Goal: Navigation & Orientation: Find specific page/section

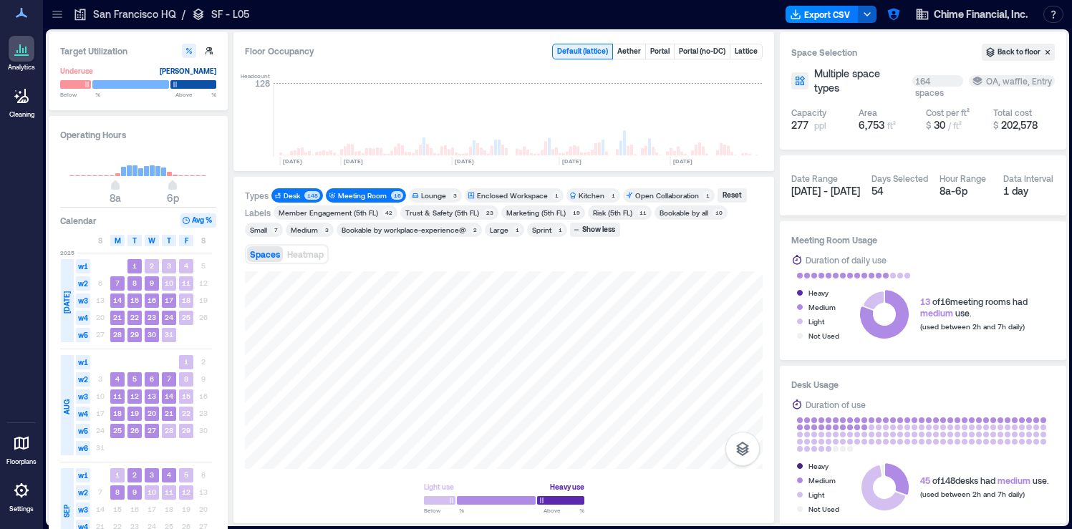
scroll to position [0, 3667]
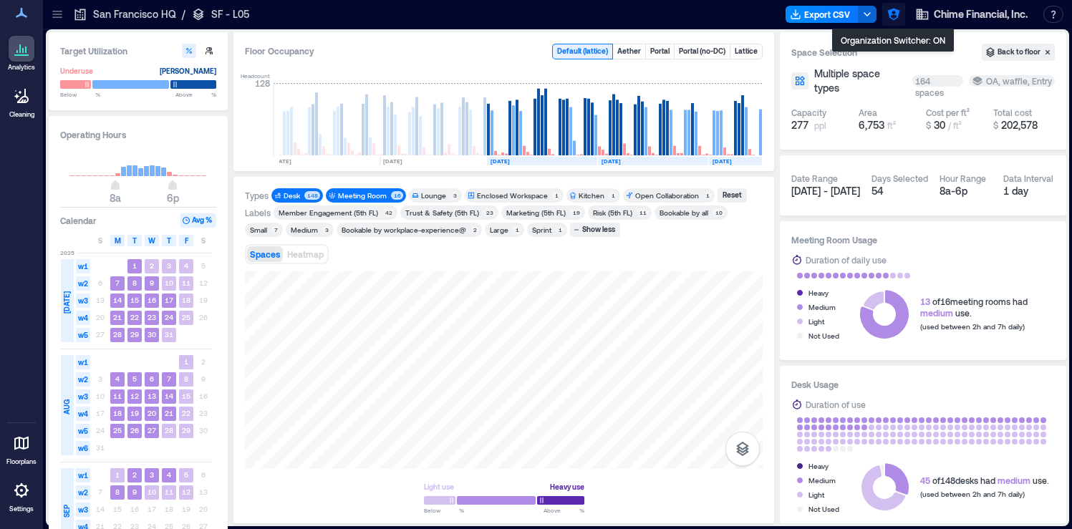
click at [884, 16] on button "button" at bounding box center [893, 14] width 23 height 23
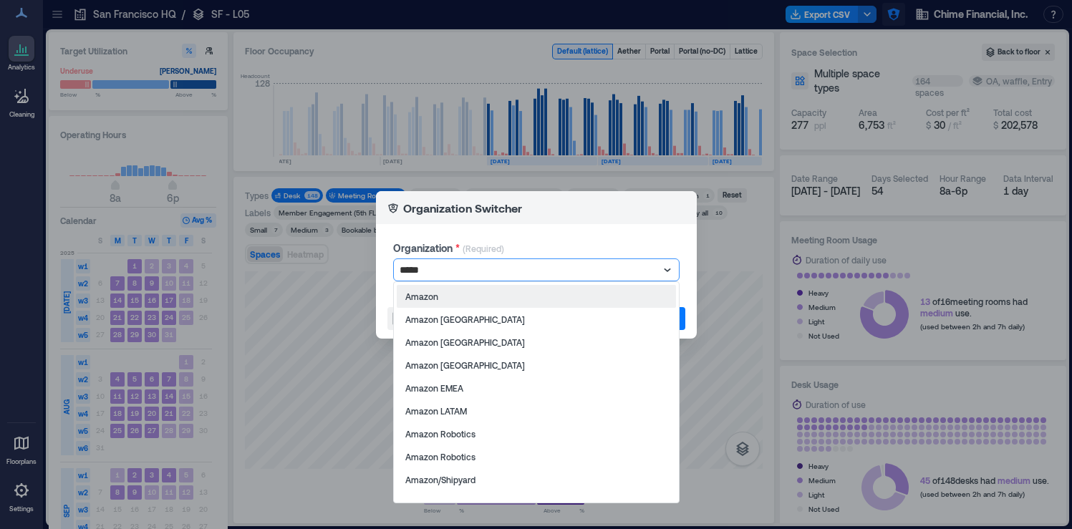
type input "******"
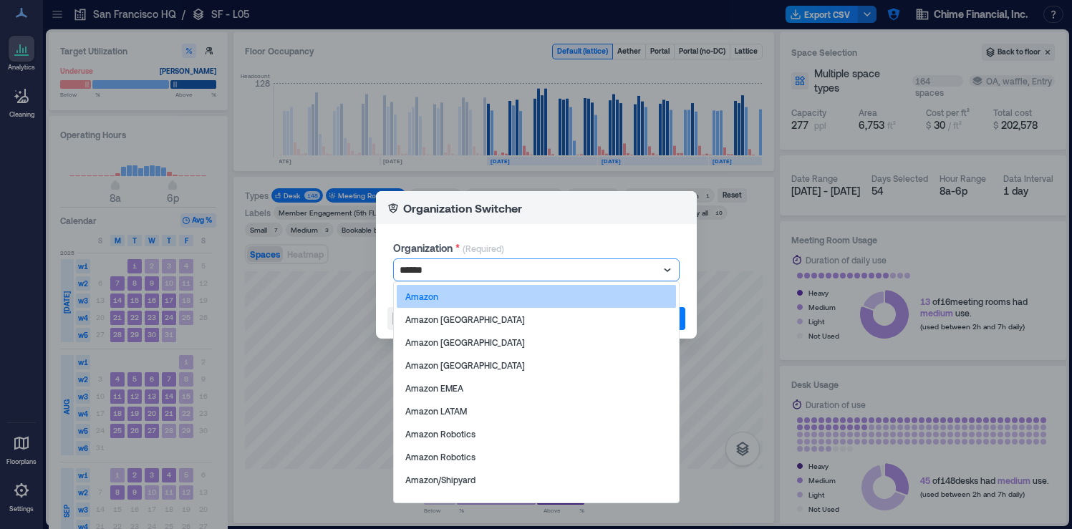
click at [597, 306] on div "Amazon" at bounding box center [536, 296] width 279 height 23
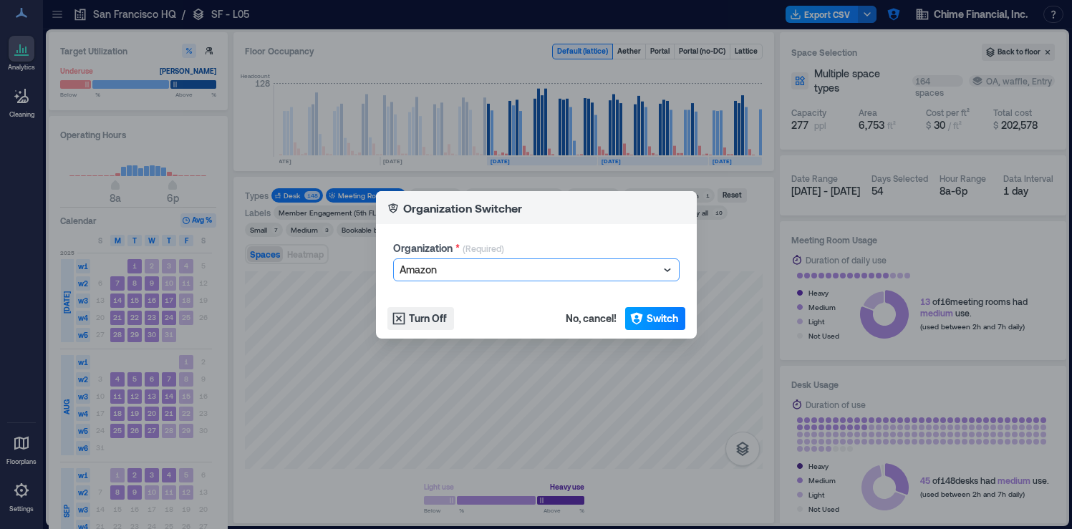
click at [659, 314] on span "Switch" at bounding box center [663, 319] width 32 height 14
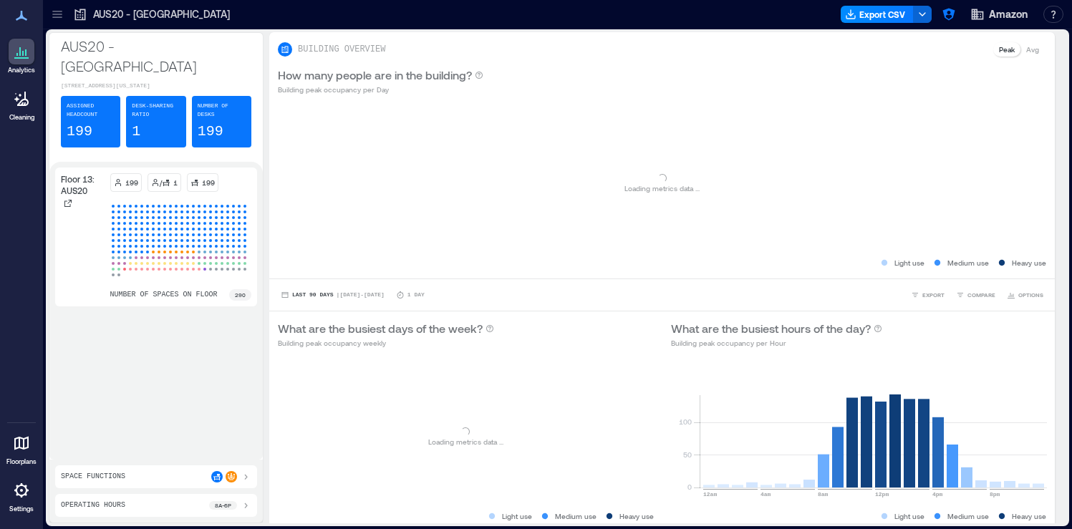
click at [19, 494] on icon at bounding box center [21, 490] width 17 height 17
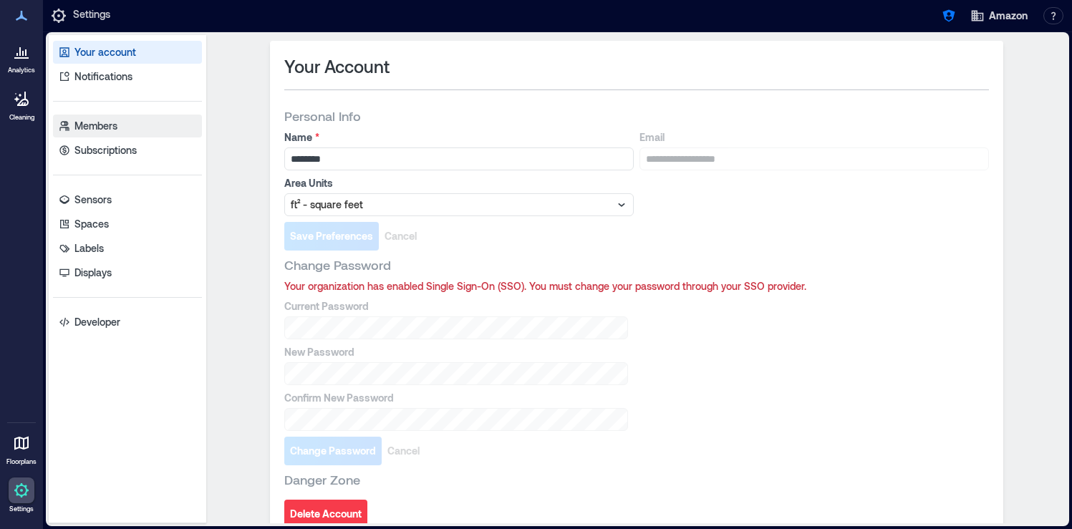
click at [126, 130] on link "Members" at bounding box center [127, 126] width 149 height 23
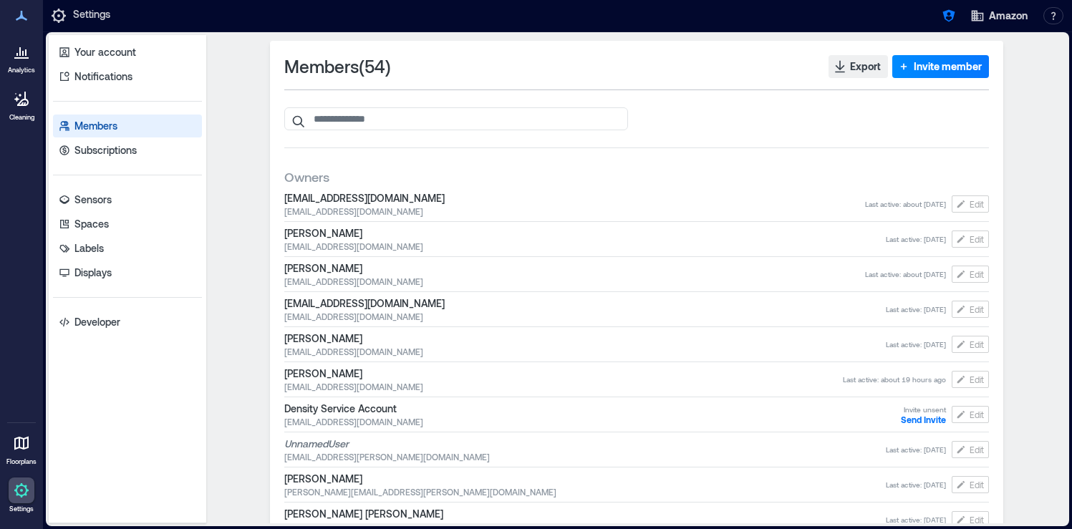
scroll to position [964, 0]
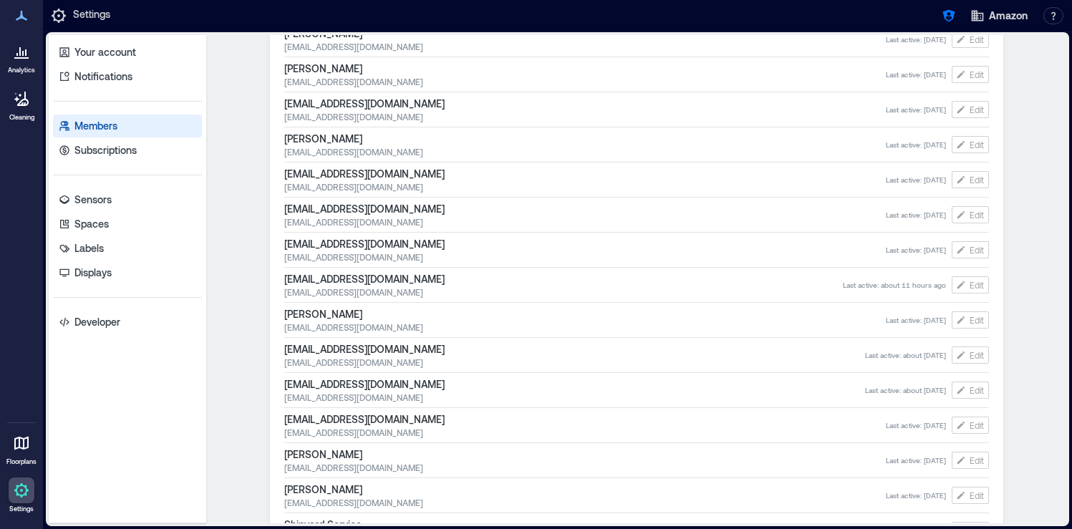
click at [342, 299] on div "megsan@amazon.co.uk megsan@amazon.co.uk Last active : about 11 hours ago Edit" at bounding box center [636, 285] width 705 height 32
click at [999, 289] on div "Members ( 54 ) Export Invite member Owners asheu@amazon.com asheu@amazon.com La…" at bounding box center [636, 182] width 733 height 2211
click at [971, 286] on span "Edit" at bounding box center [977, 284] width 14 height 11
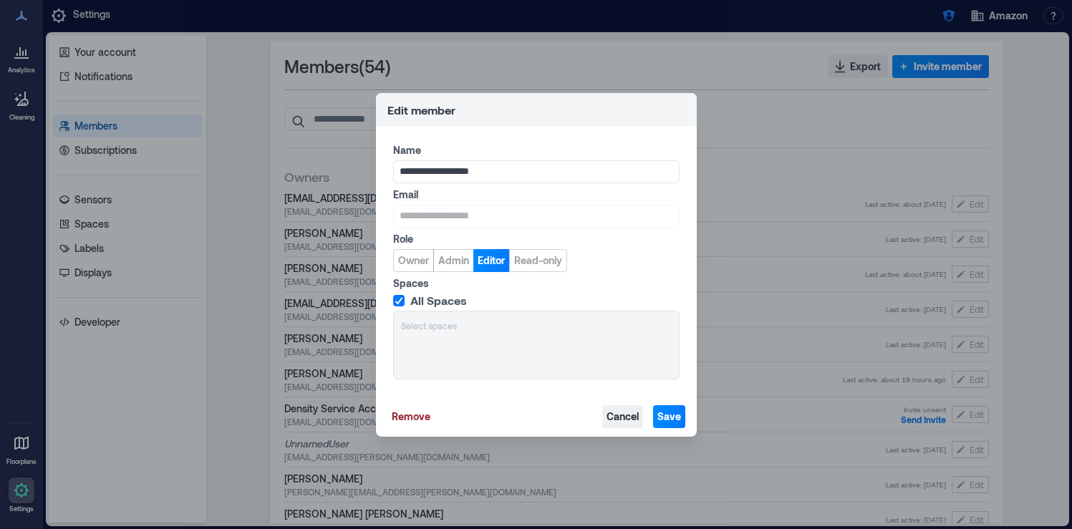
click at [621, 415] on span "Cancel" at bounding box center [623, 417] width 32 height 14
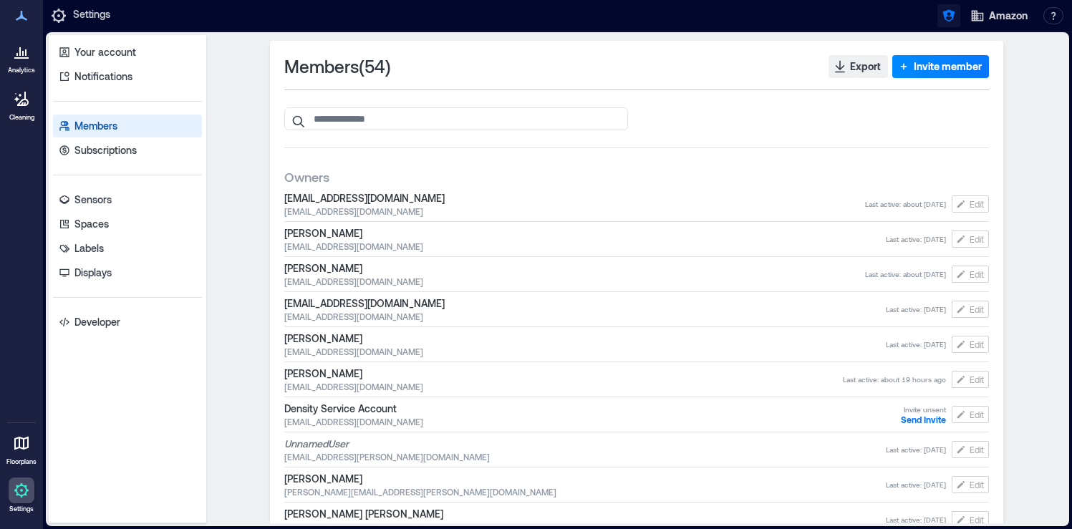
click at [950, 22] on icon "button" at bounding box center [949, 16] width 14 height 14
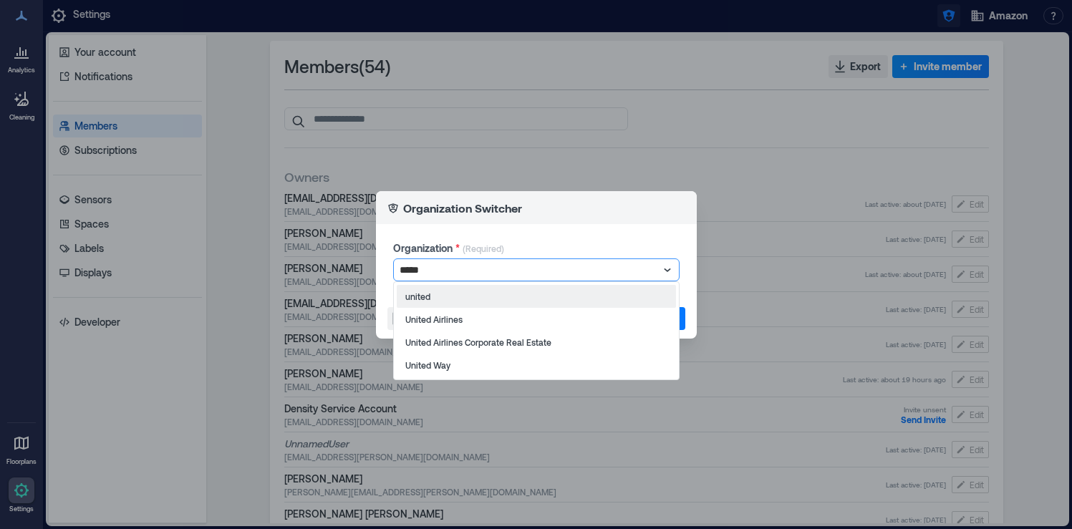
type input "******"
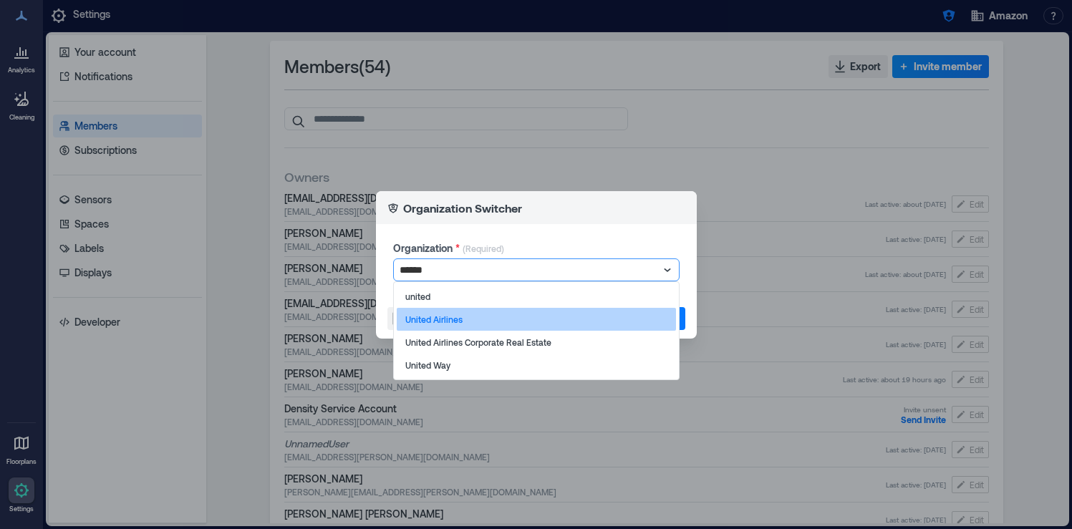
click at [561, 320] on div "United Airlines" at bounding box center [536, 319] width 279 height 23
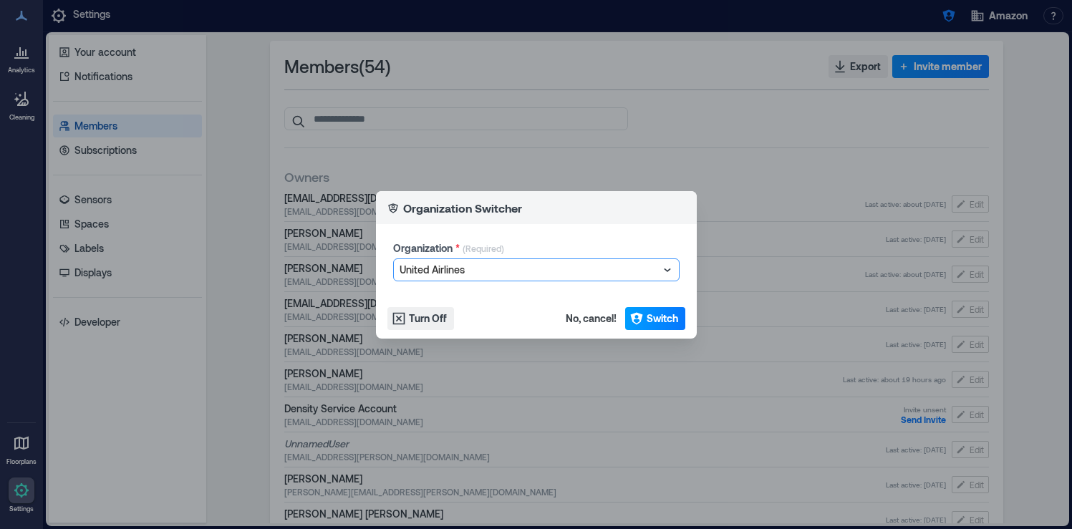
click at [670, 324] on span "Switch" at bounding box center [663, 319] width 32 height 14
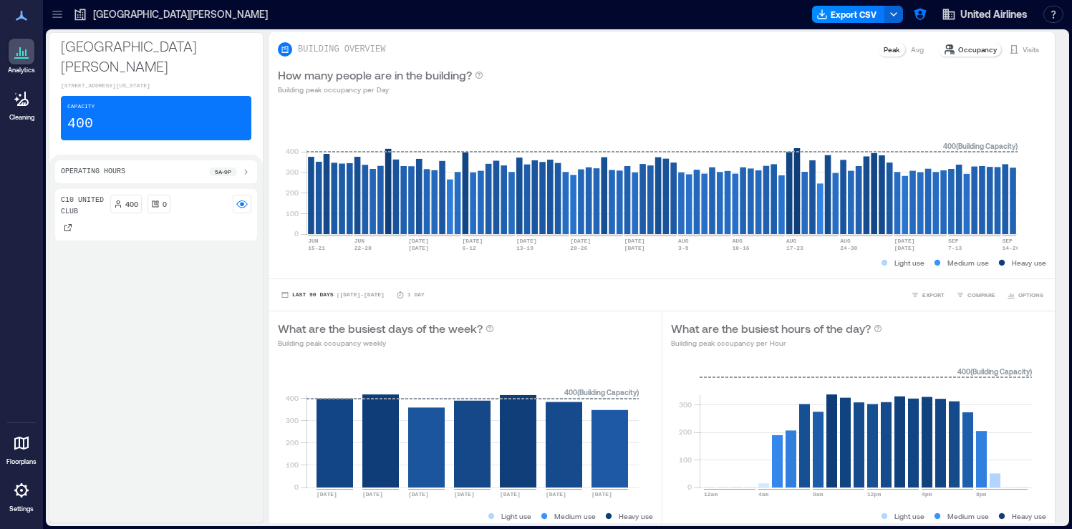
click at [22, 493] on icon at bounding box center [21, 490] width 17 height 17
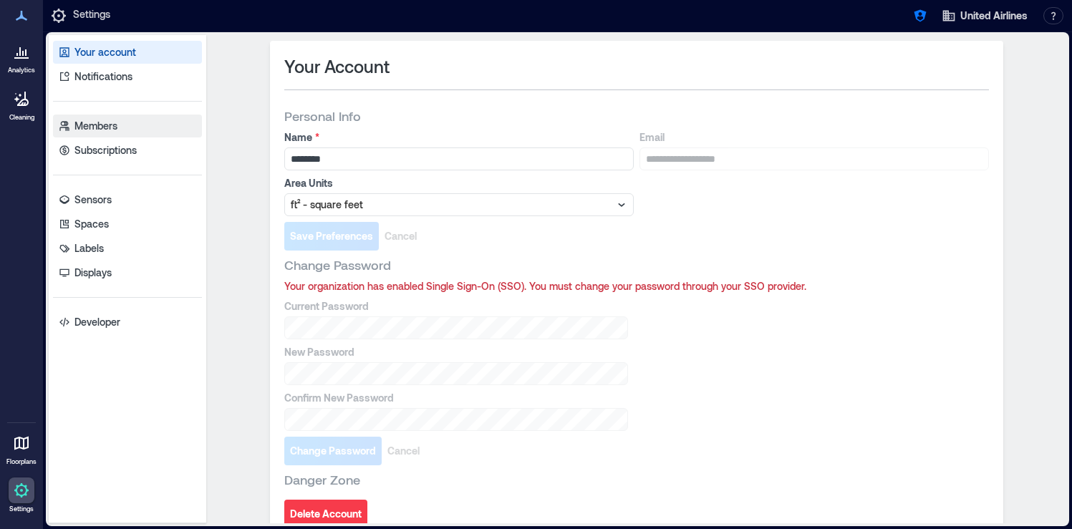
click at [106, 127] on p "Members" at bounding box center [95, 126] width 43 height 14
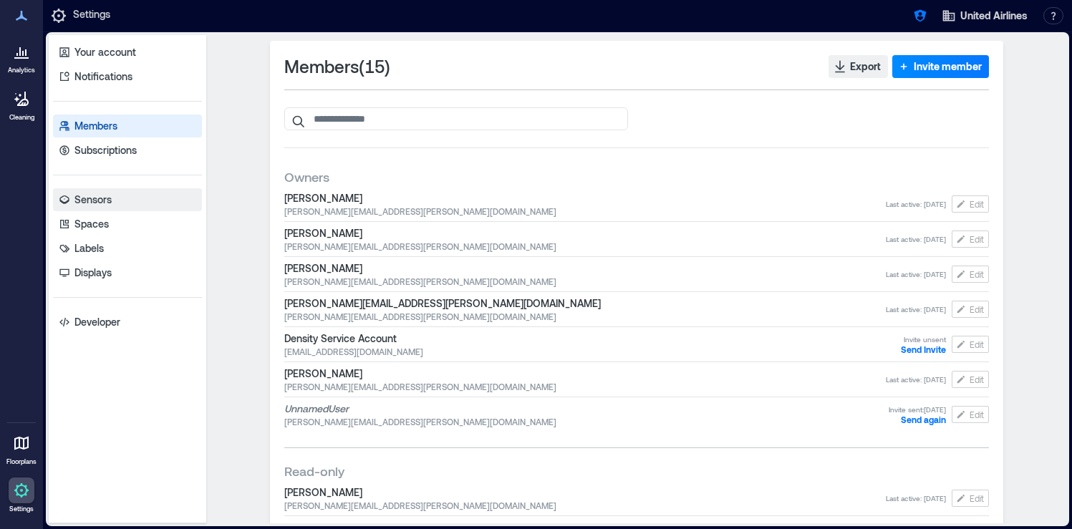
click at [125, 208] on link "Sensors" at bounding box center [127, 199] width 149 height 23
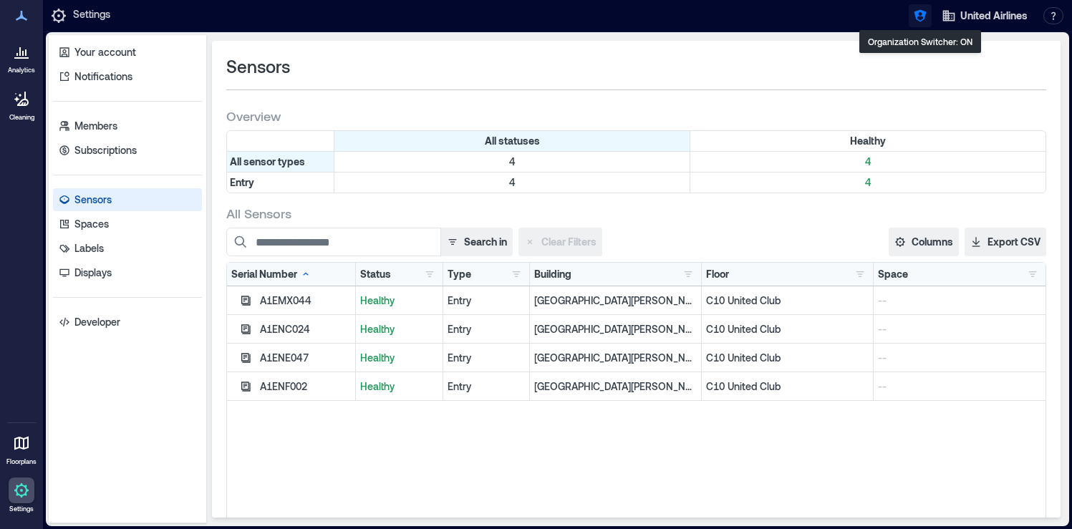
click at [917, 23] on button "button" at bounding box center [920, 15] width 23 height 23
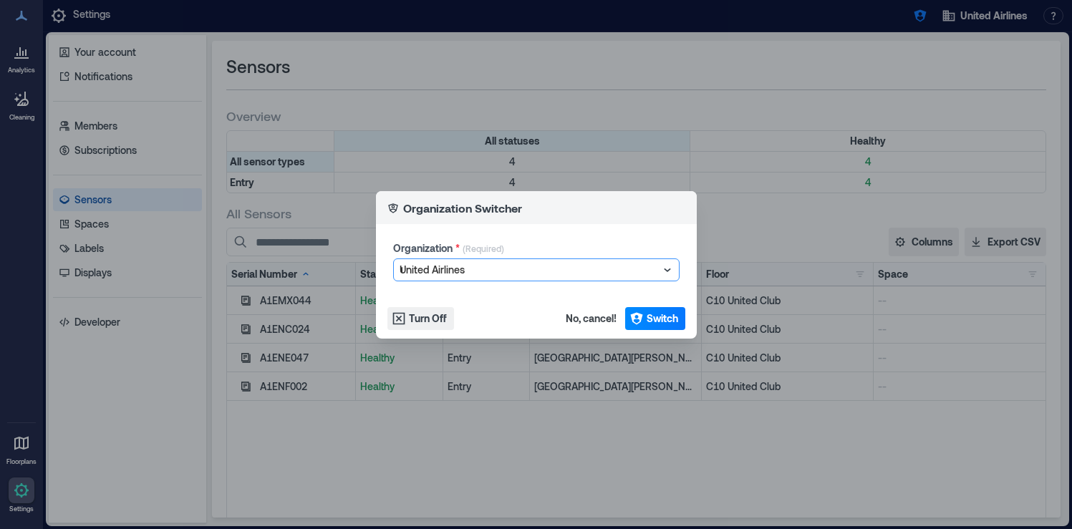
type input "***"
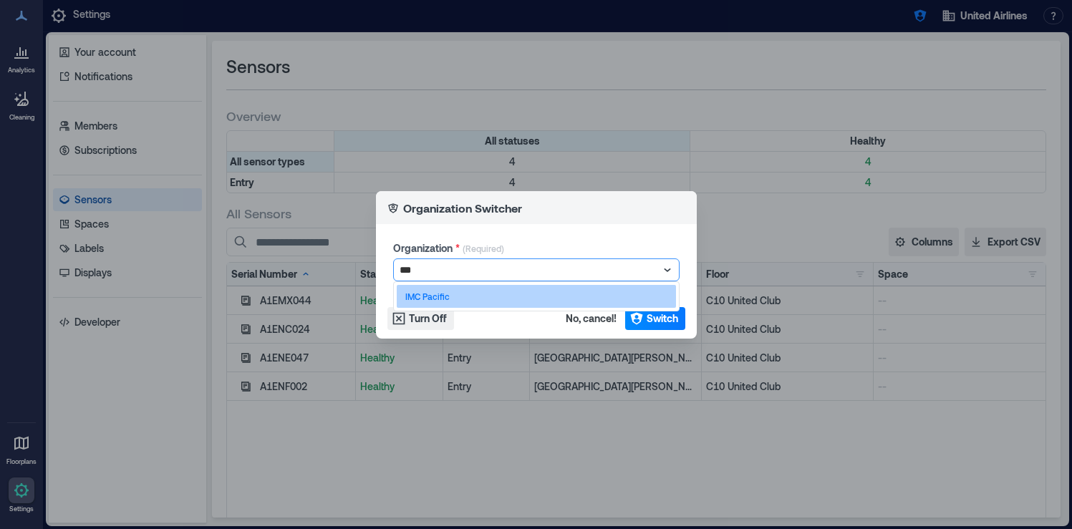
click at [555, 289] on div "IMC Pacific" at bounding box center [536, 296] width 279 height 23
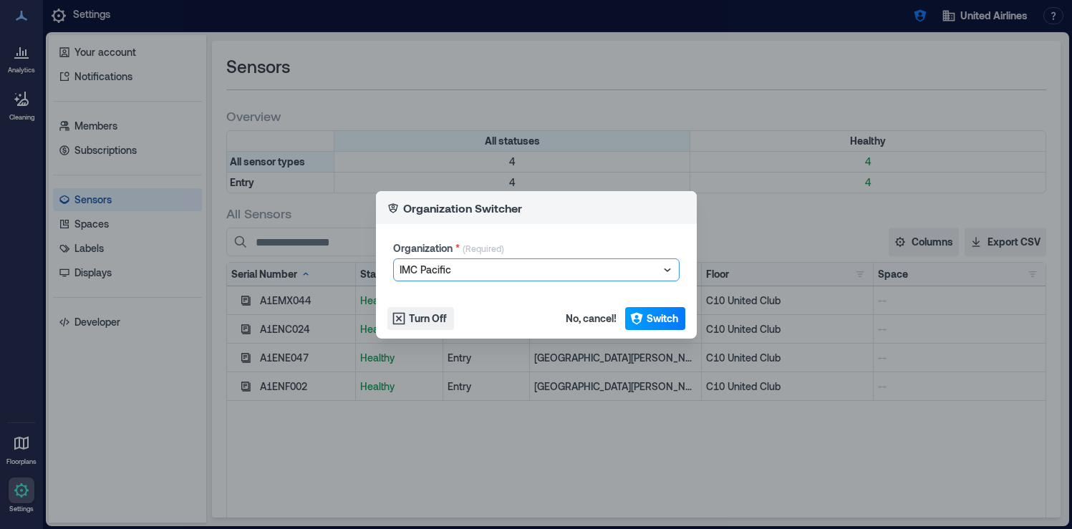
click at [666, 317] on span "Switch" at bounding box center [663, 319] width 32 height 14
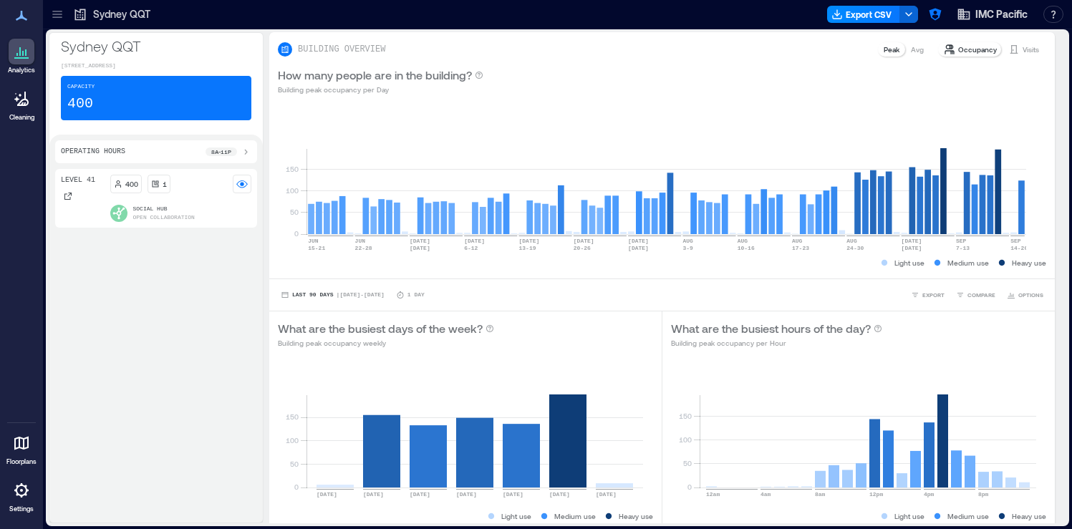
click at [24, 488] on icon at bounding box center [21, 490] width 17 height 17
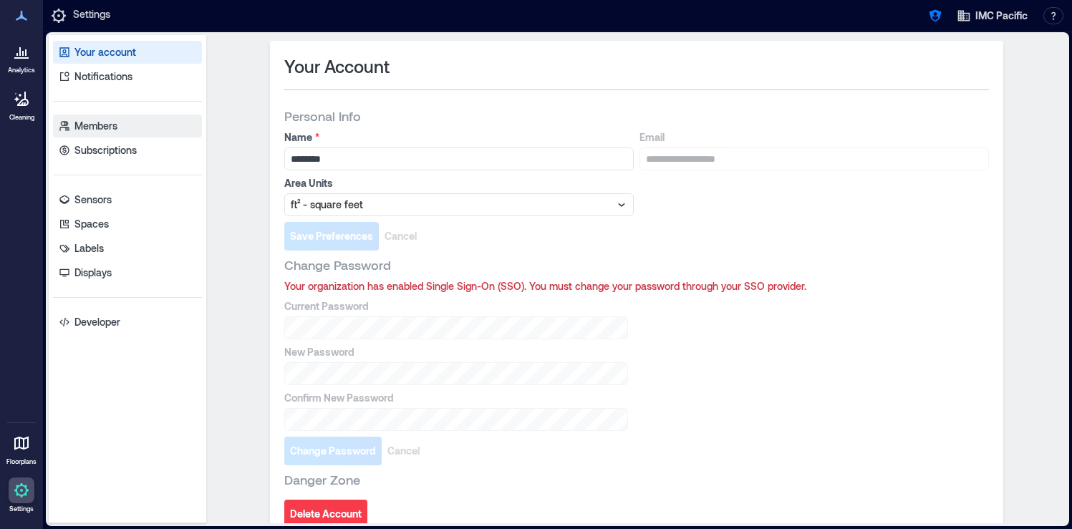
click at [122, 134] on link "Members" at bounding box center [127, 126] width 149 height 23
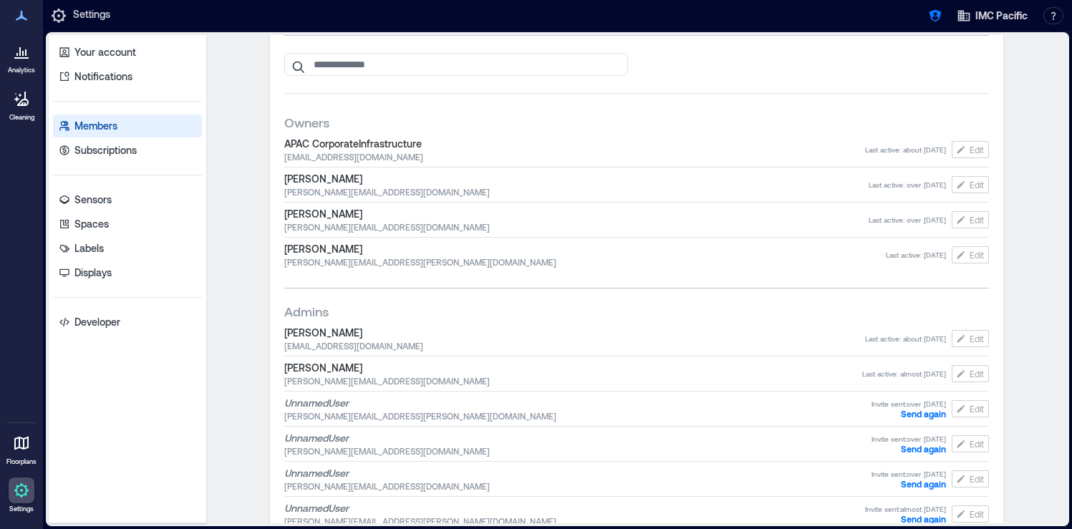
scroll to position [39, 0]
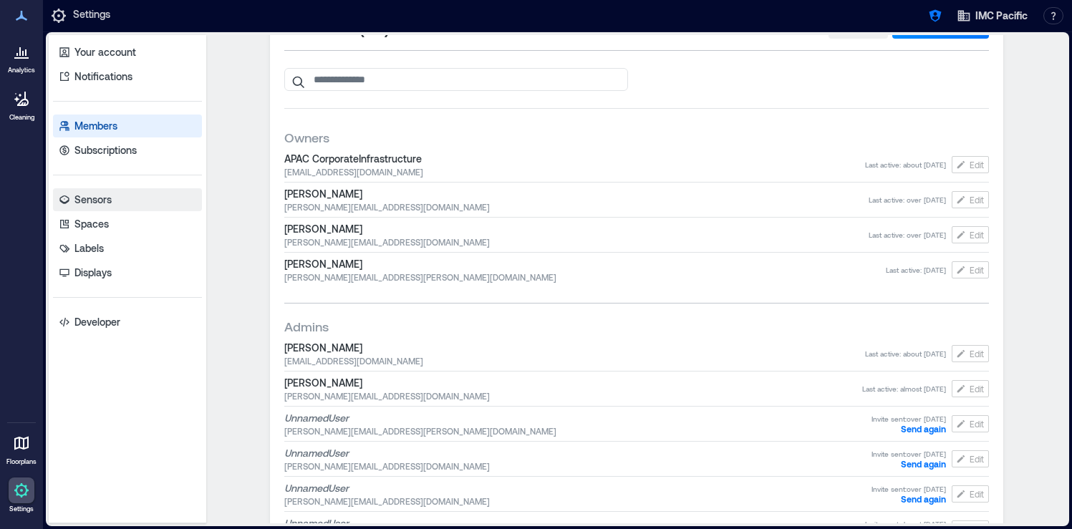
click at [115, 203] on link "Sensors" at bounding box center [127, 199] width 149 height 23
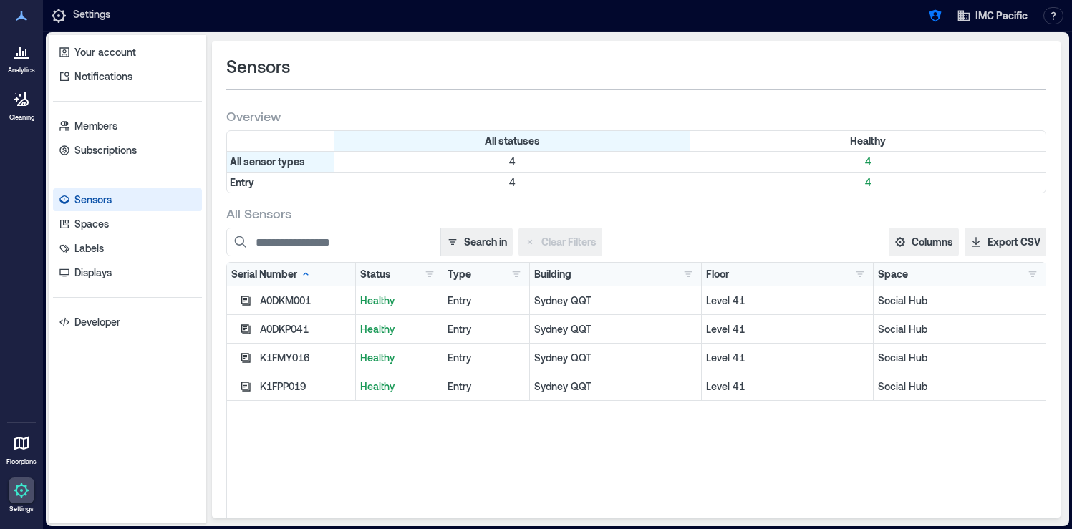
click at [26, 61] on div at bounding box center [22, 52] width 26 height 26
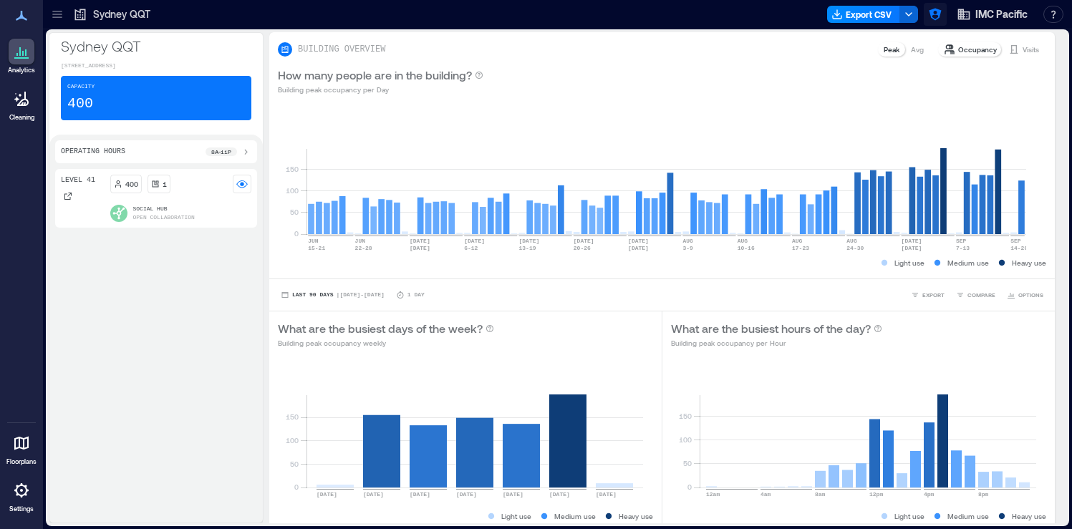
click at [933, 17] on icon "button" at bounding box center [935, 14] width 14 height 14
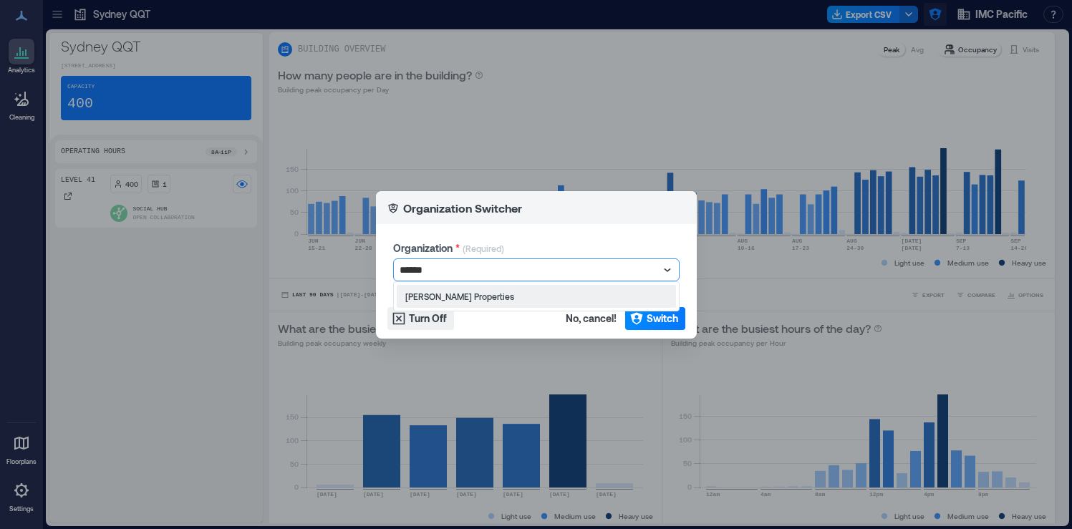
type input "*******"
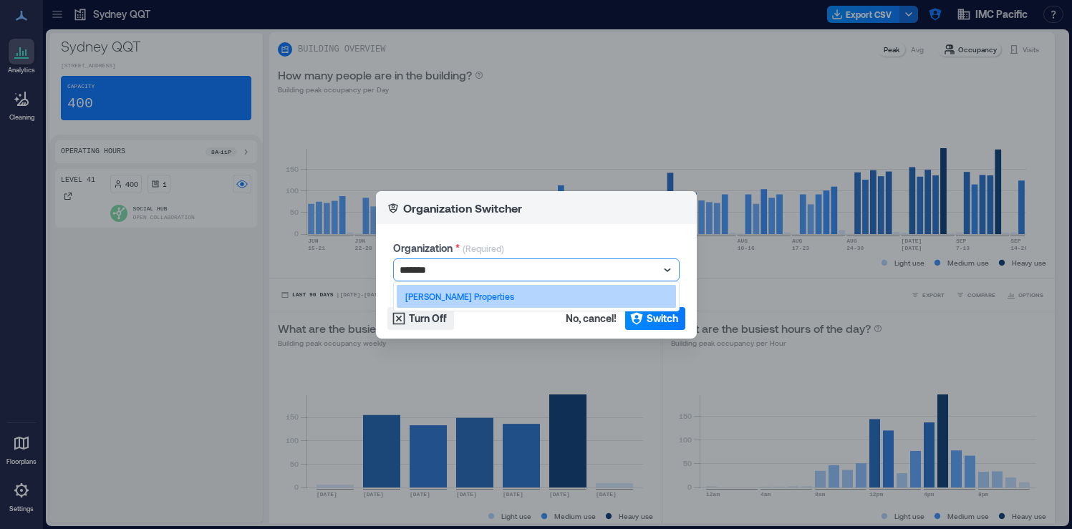
click at [611, 289] on div "Merritt Properties" at bounding box center [536, 296] width 279 height 23
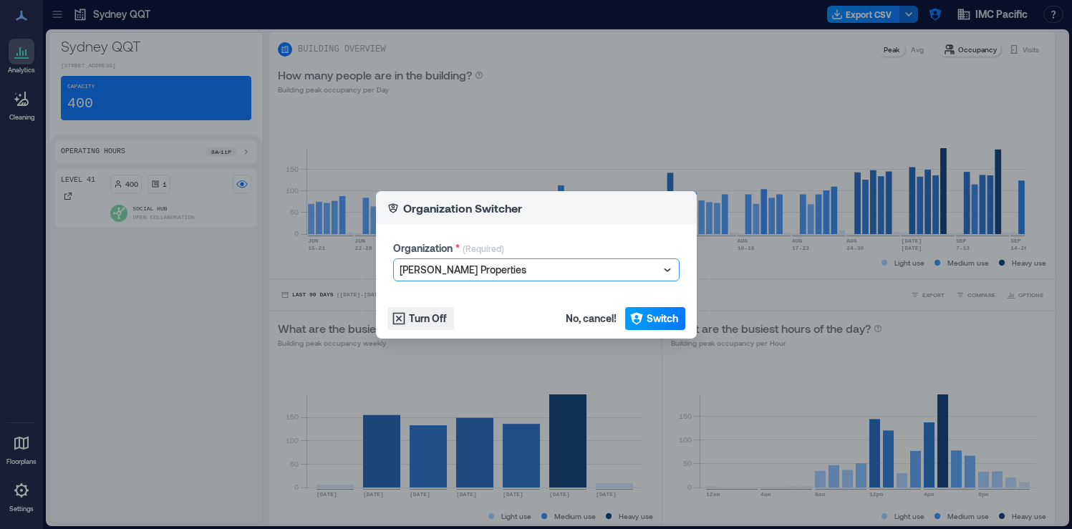
click at [647, 320] on span "Switch" at bounding box center [663, 319] width 32 height 14
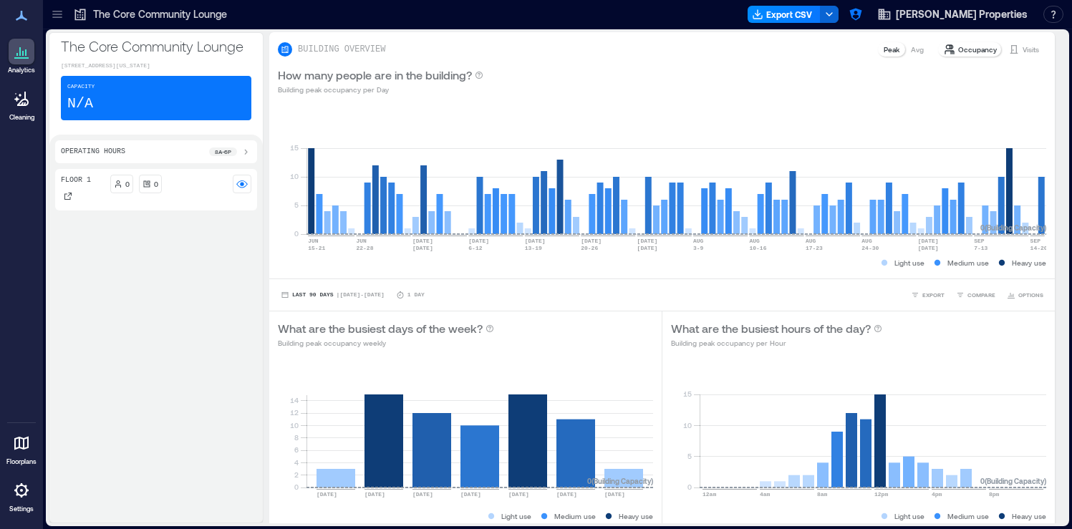
click at [14, 498] on icon at bounding box center [21, 490] width 17 height 17
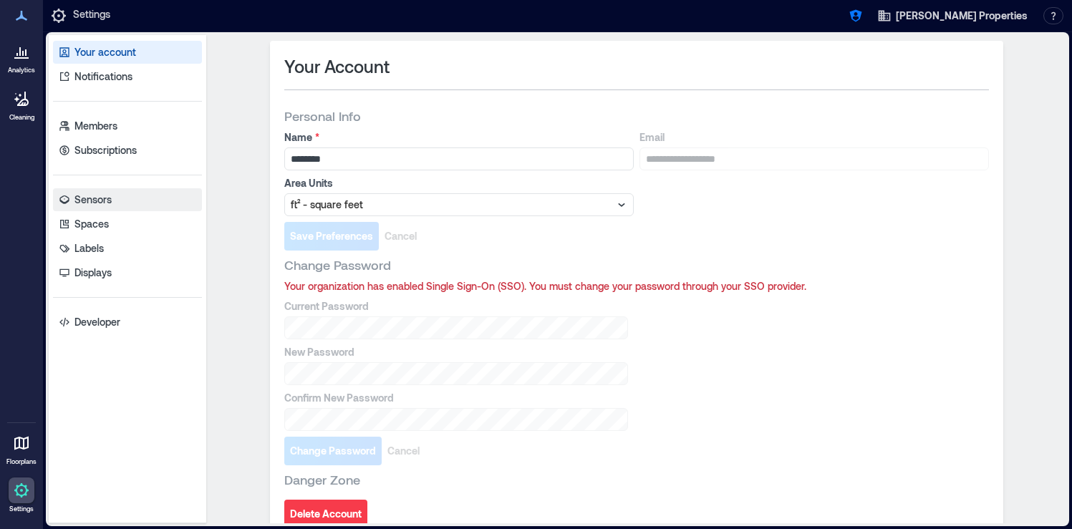
click at [113, 206] on link "Sensors" at bounding box center [127, 199] width 149 height 23
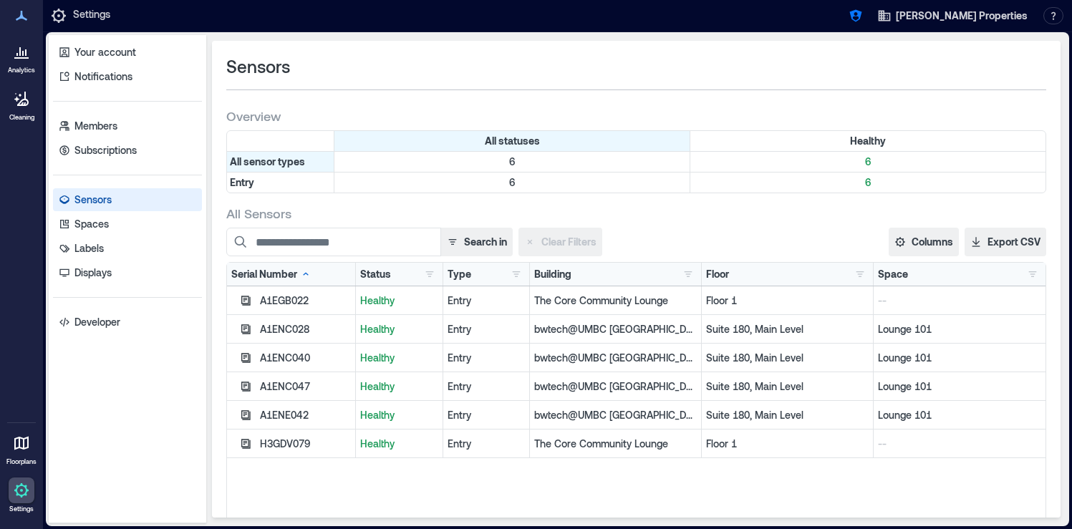
click at [24, 67] on p "Analytics" at bounding box center [21, 70] width 27 height 9
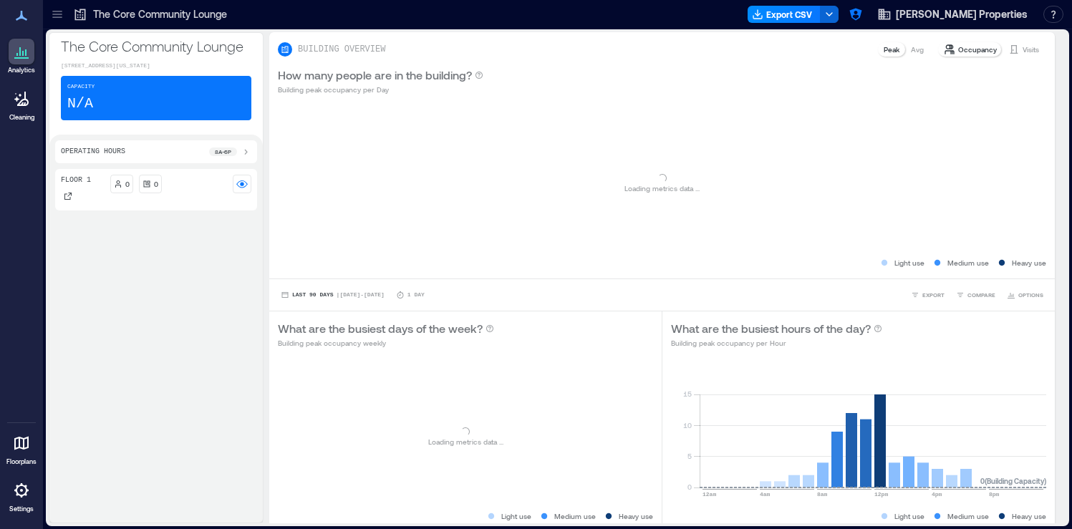
click at [63, 19] on icon at bounding box center [57, 14] width 14 height 14
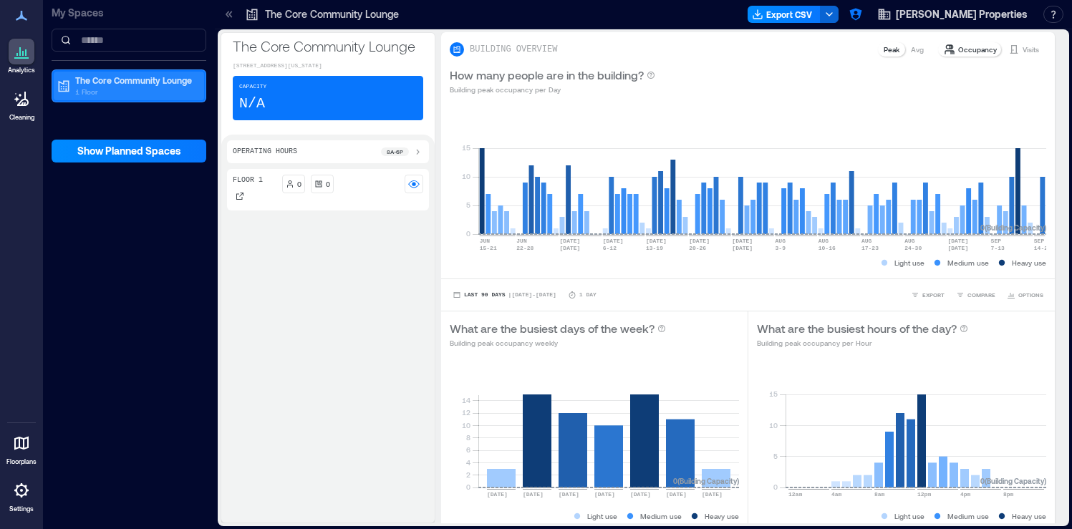
click at [112, 97] on p "1 Floor" at bounding box center [135, 91] width 120 height 11
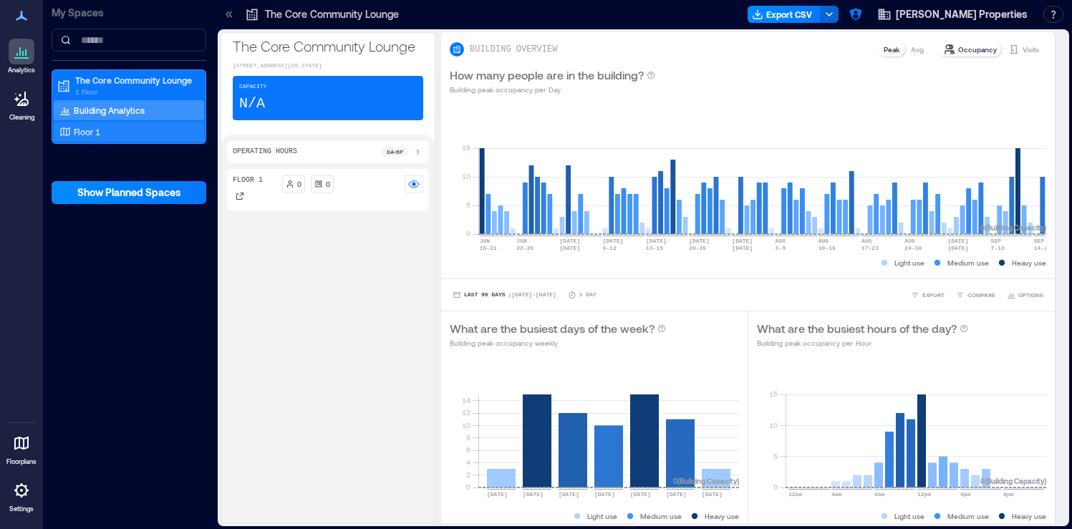
click at [128, 133] on div "Floor 1" at bounding box center [126, 132] width 139 height 14
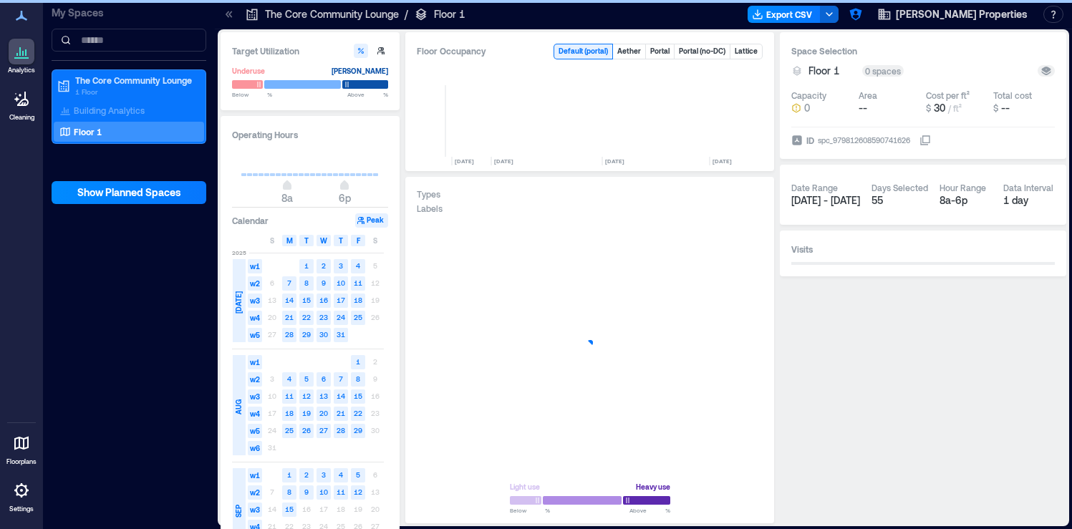
scroll to position [0, 4150]
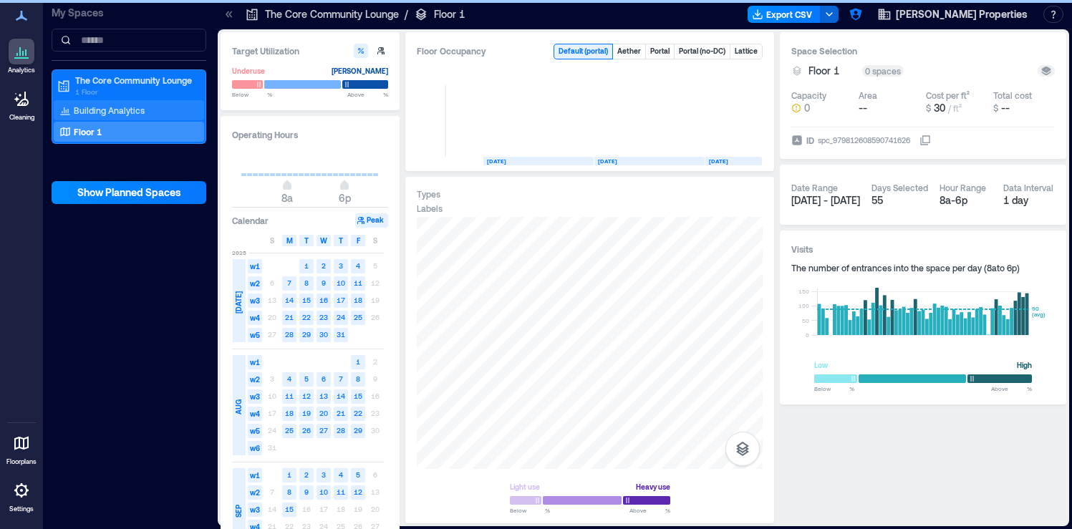
click at [162, 115] on div "Building Analytics" at bounding box center [129, 110] width 150 height 20
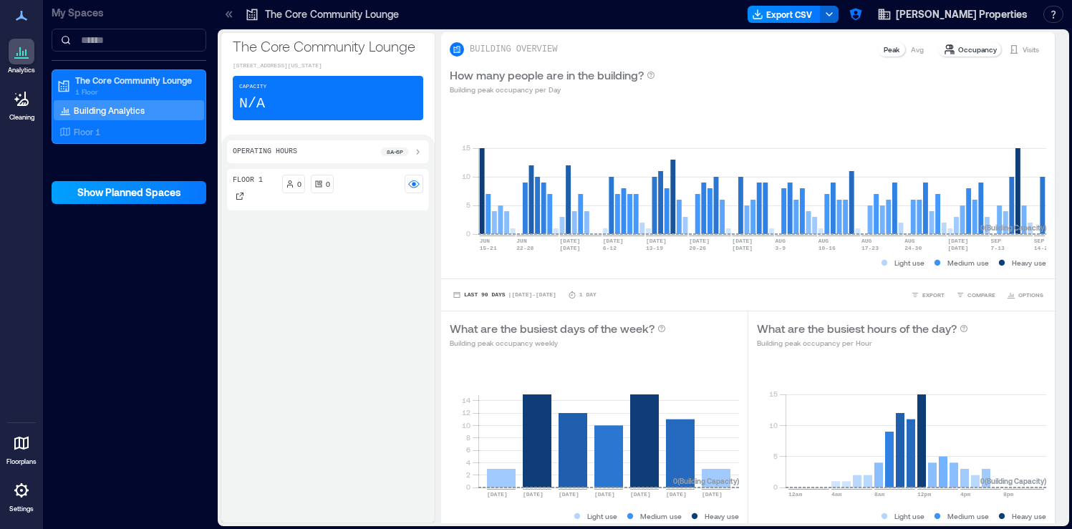
click at [140, 198] on span "Show Planned Spaces" at bounding box center [129, 192] width 104 height 14
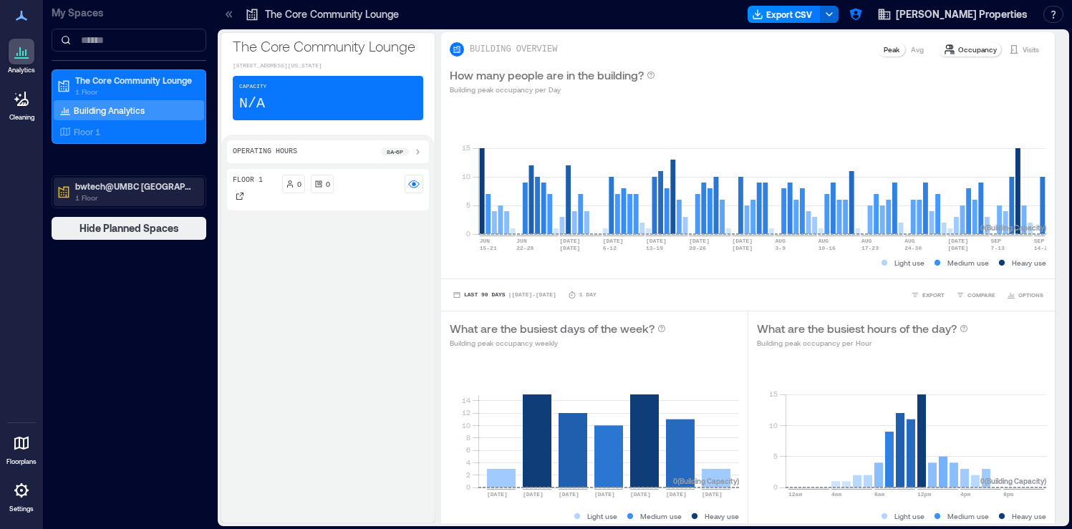
click at [137, 188] on p "bwtech@UMBC Research Technology Park 1" at bounding box center [135, 185] width 120 height 11
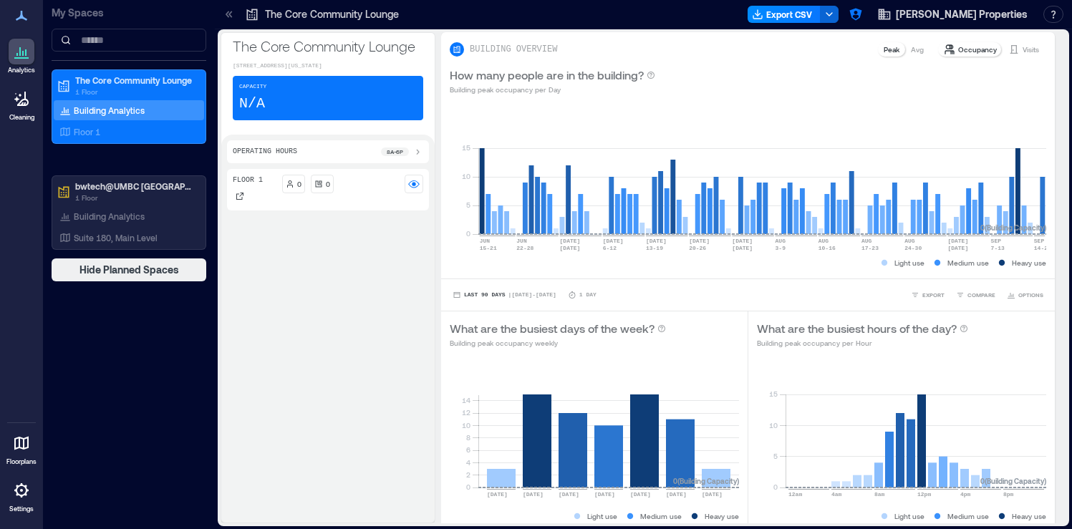
click at [17, 508] on p "Settings" at bounding box center [21, 509] width 24 height 9
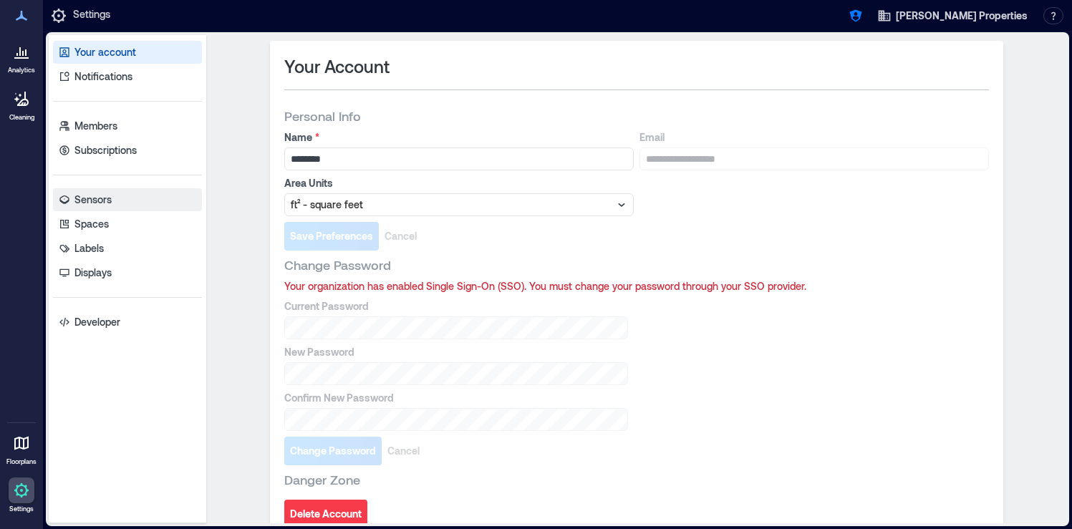
click at [129, 206] on link "Sensors" at bounding box center [127, 199] width 149 height 23
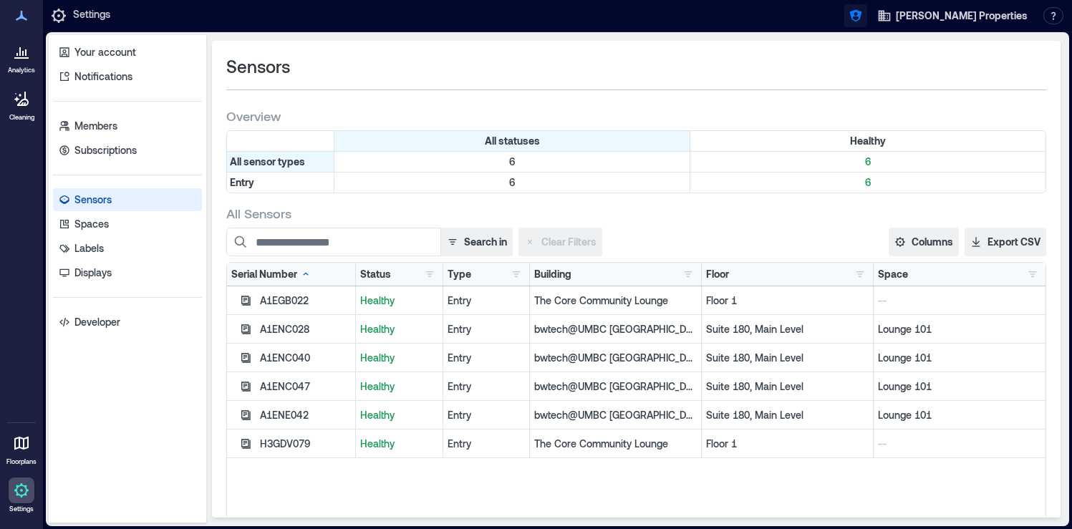
click at [862, 14] on icon "button" at bounding box center [855, 16] width 12 height 12
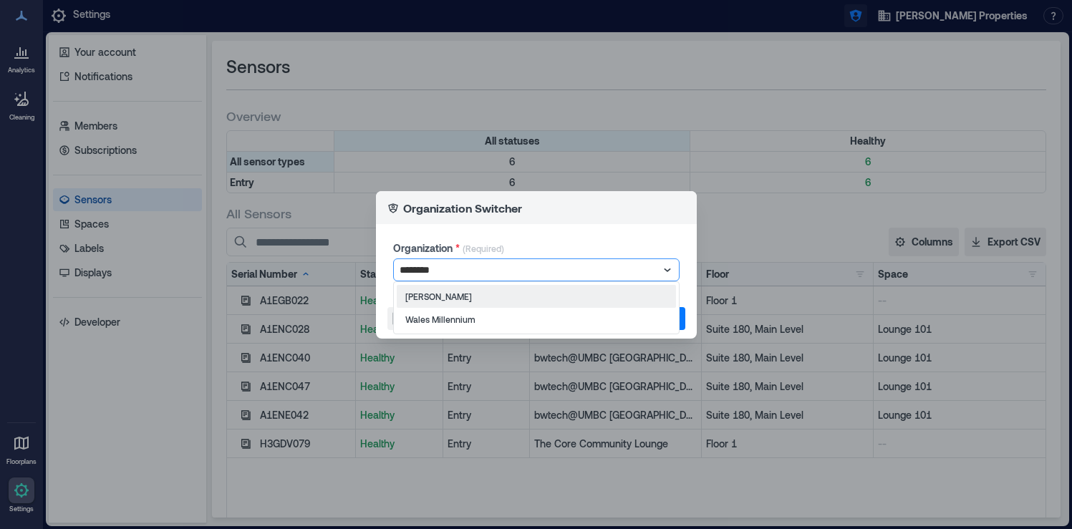
type input "*********"
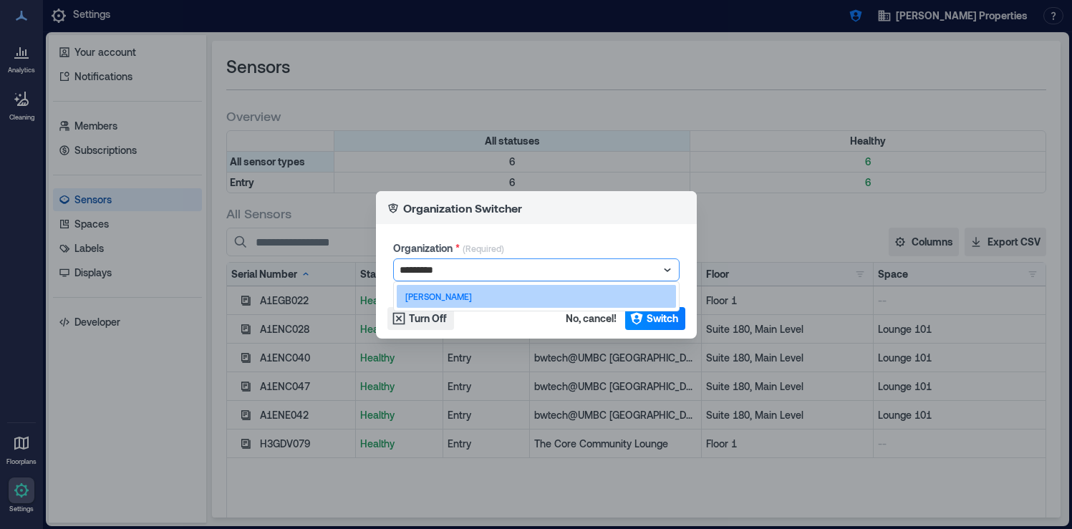
click at [561, 299] on div "[PERSON_NAME]" at bounding box center [536, 296] width 279 height 23
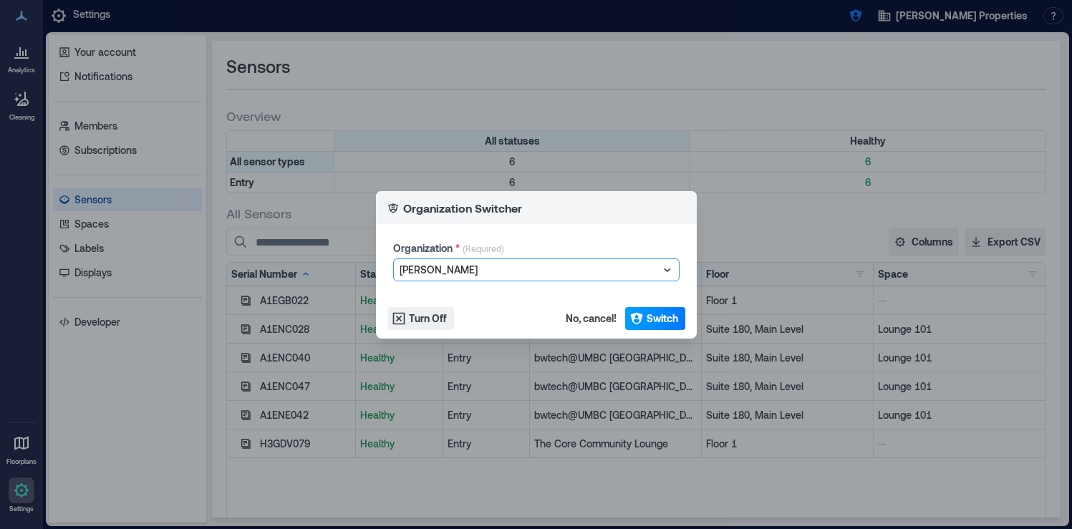
click at [658, 328] on button "Switch" at bounding box center [655, 318] width 60 height 23
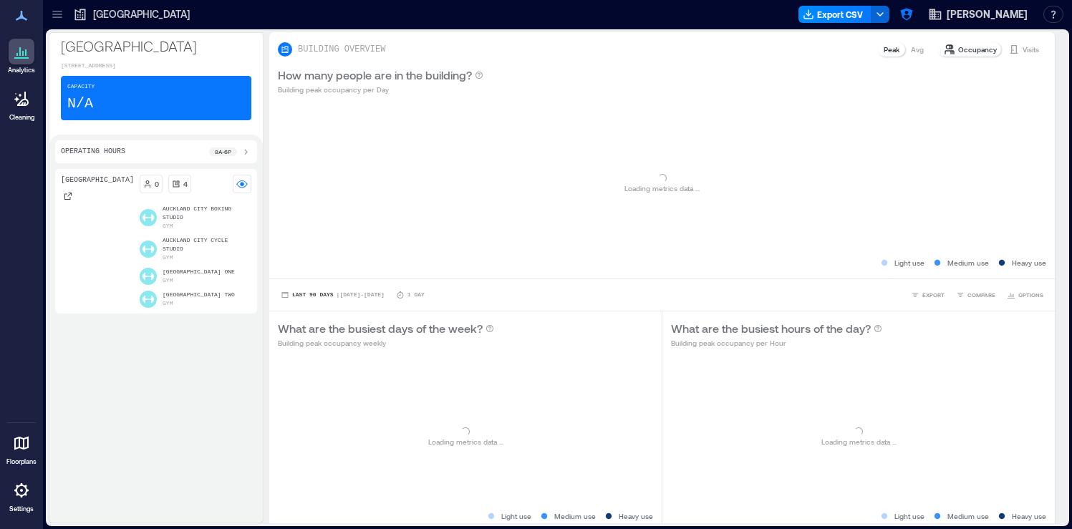
click at [58, 19] on icon at bounding box center [57, 14] width 14 height 14
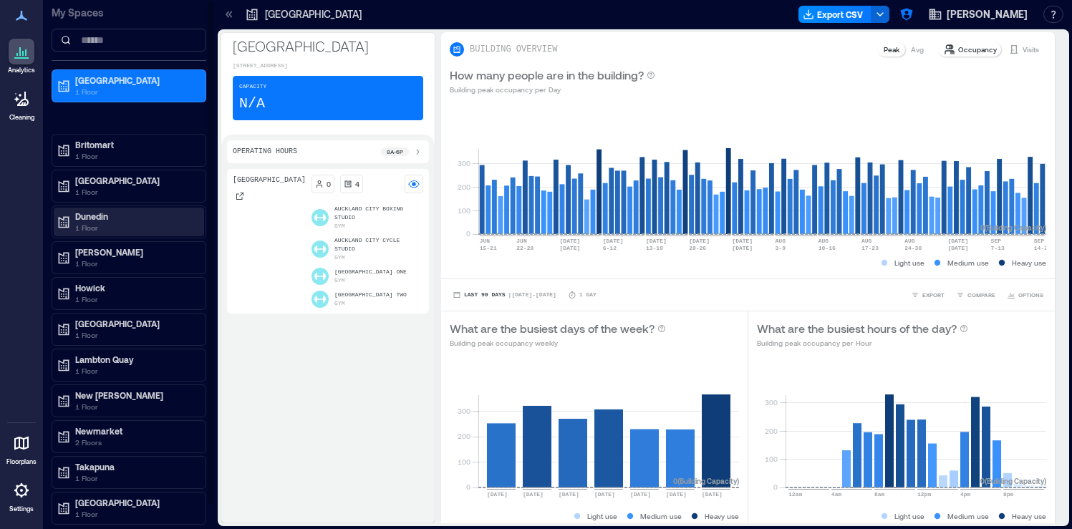
scroll to position [27, 0]
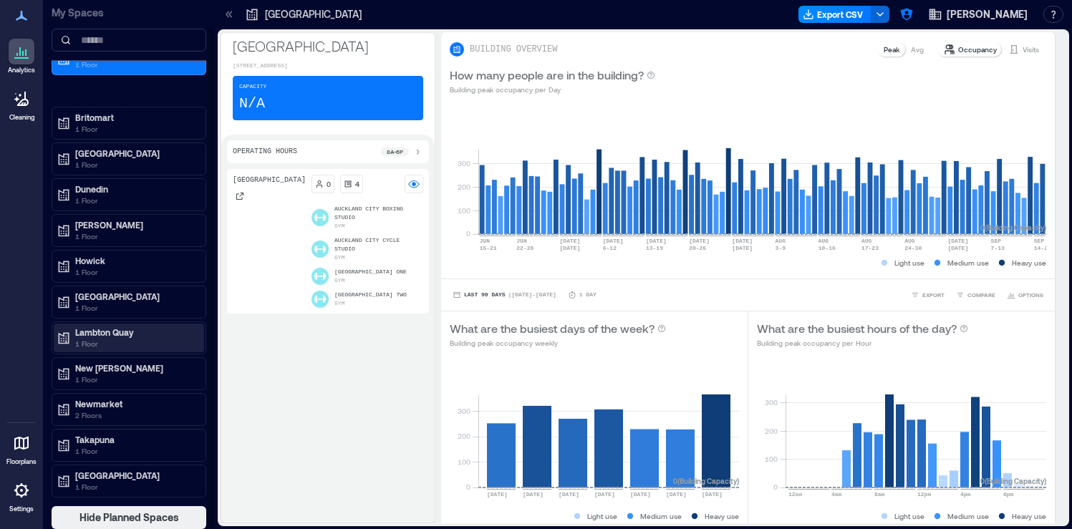
click at [150, 347] on p "1 Floor" at bounding box center [135, 343] width 120 height 11
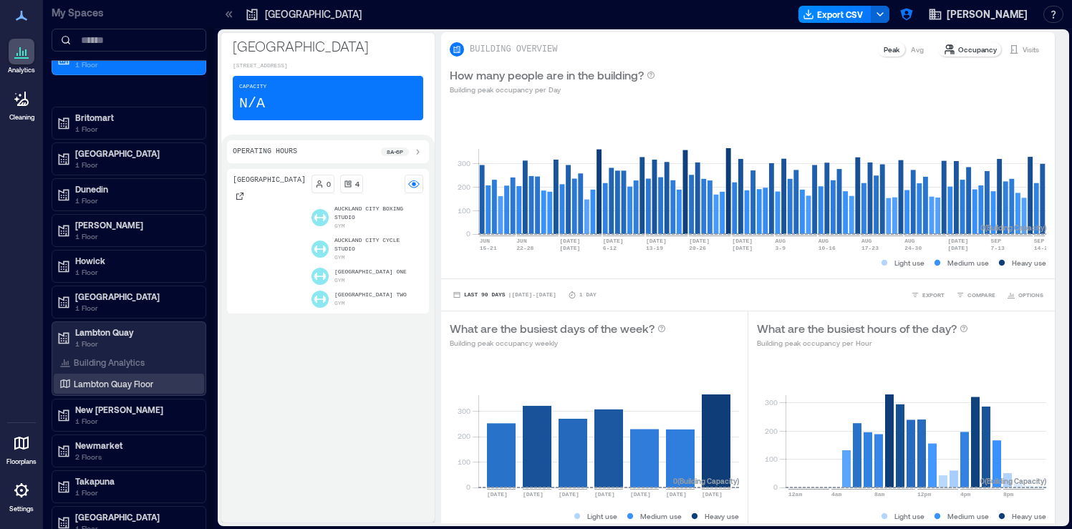
click at [148, 386] on p "Lambton Quay Floor" at bounding box center [113, 383] width 79 height 11
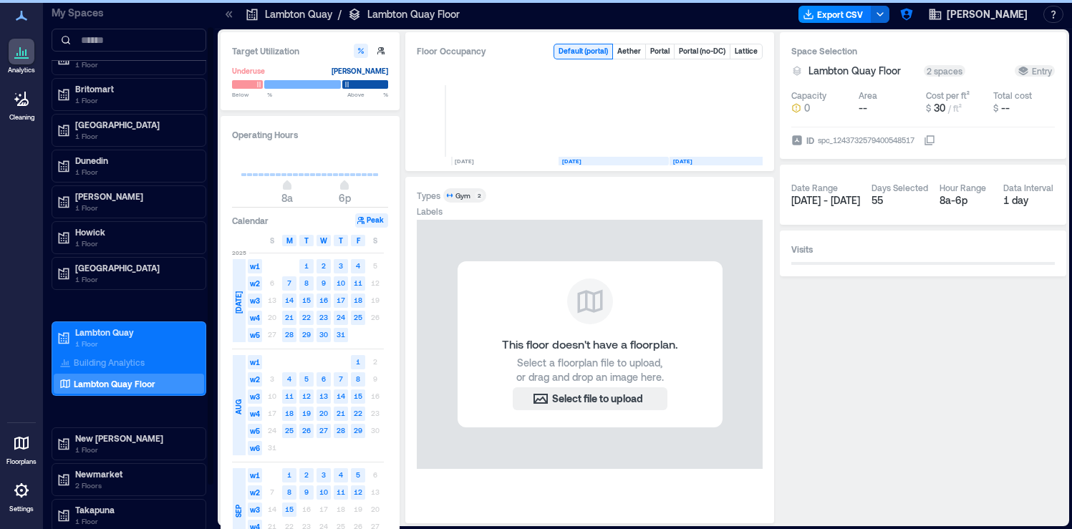
scroll to position [0, 75]
